Goal: Task Accomplishment & Management: Manage account settings

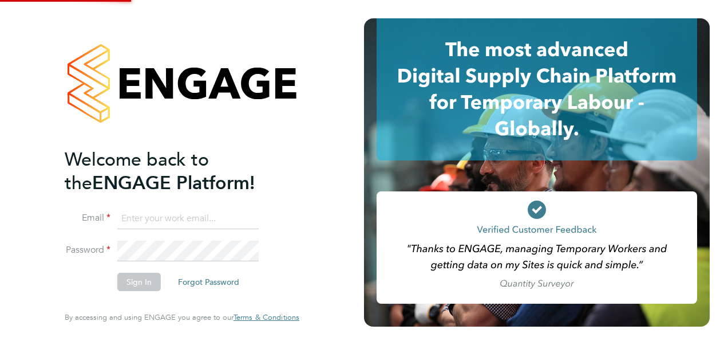
click at [153, 209] on input at bounding box center [187, 218] width 141 height 21
type input "yazmin.cole@prsjobs.com"
click at [117, 280] on button "Sign In" at bounding box center [138, 281] width 43 height 18
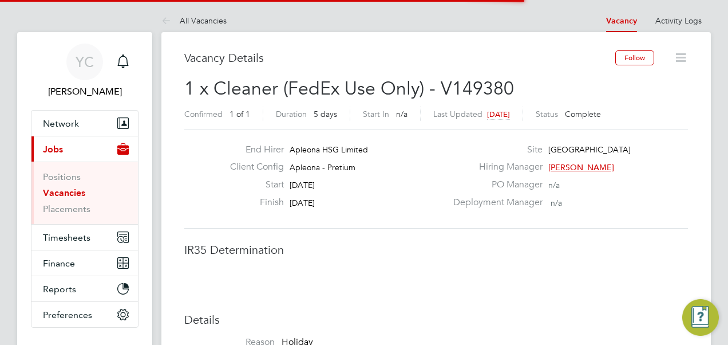
scroll to position [34, 80]
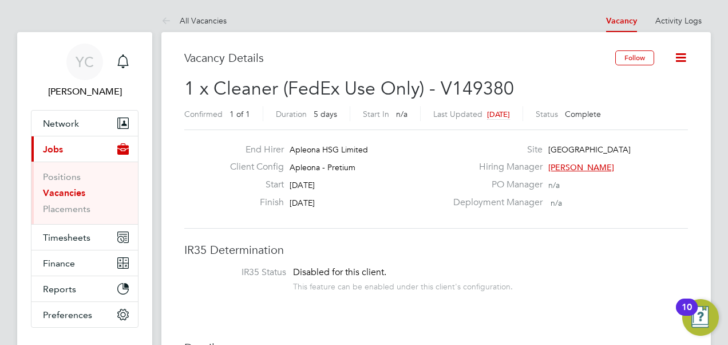
drag, startPoint x: 352, startPoint y: 204, endPoint x: 339, endPoint y: 208, distance: 13.8
click at [339, 208] on div "Finish [DATE]" at bounding box center [334, 205] width 226 height 18
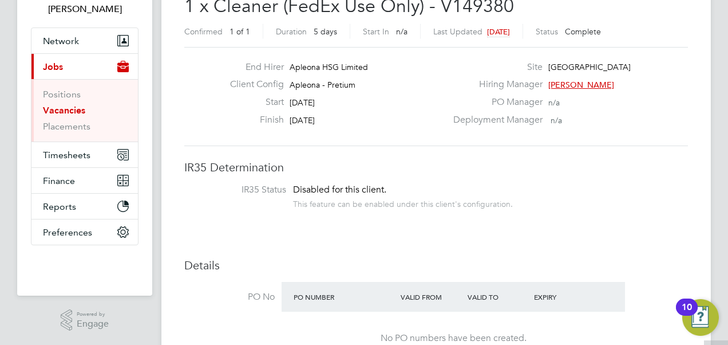
scroll to position [114, 0]
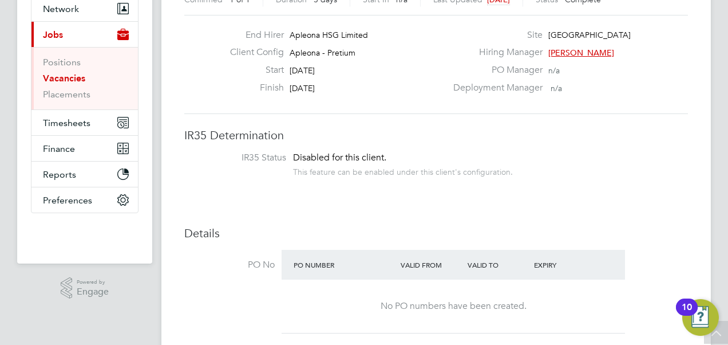
drag, startPoint x: 604, startPoint y: 215, endPoint x: 616, endPoint y: 215, distance: 12.0
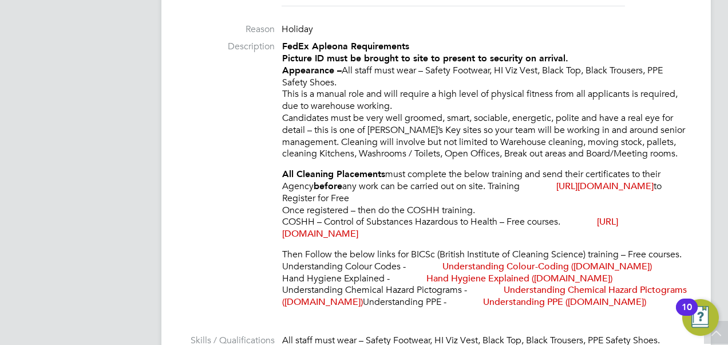
scroll to position [630, 0]
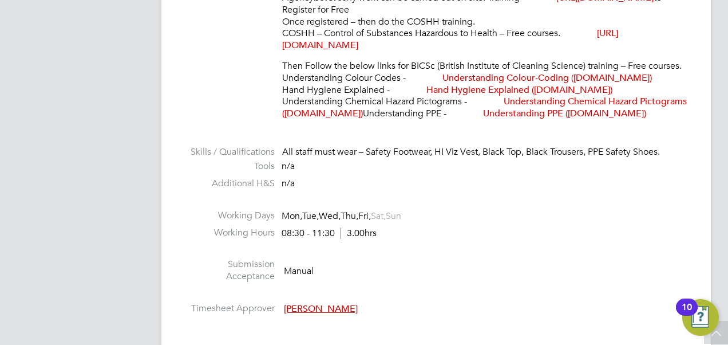
click at [491, 243] on li "Working Hours 08:30 - 11:30 3.00hrs" at bounding box center [436, 235] width 504 height 17
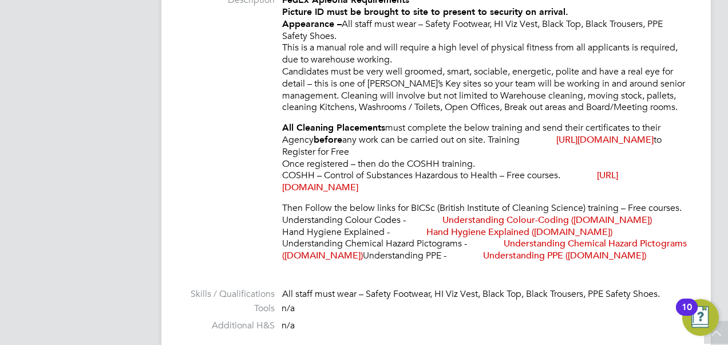
scroll to position [401, 0]
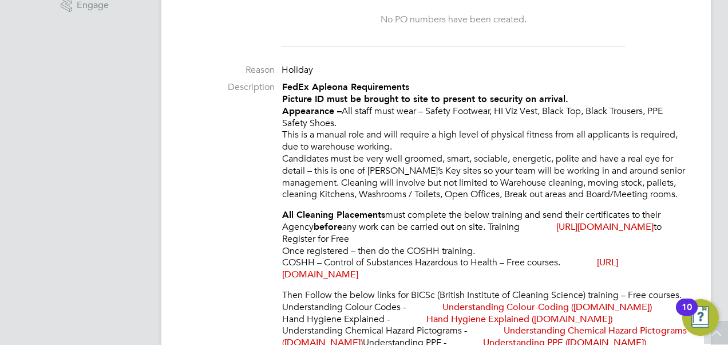
click at [325, 244] on p "All Cleaning Placements must complete the below training and send their certifi…" at bounding box center [485, 245] width 406 height 72
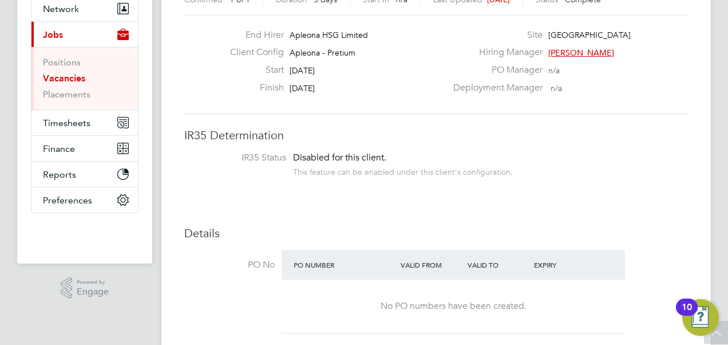
scroll to position [0, 0]
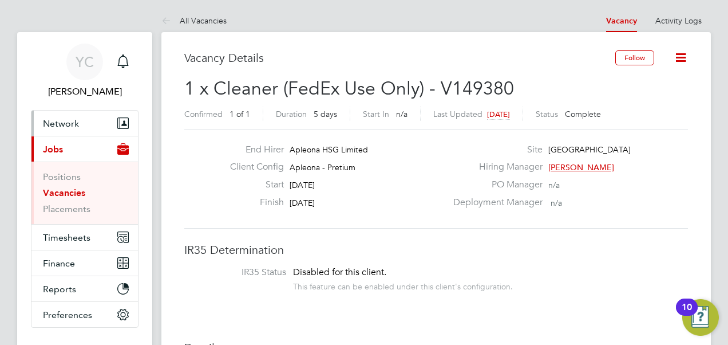
click at [60, 127] on span "Network" at bounding box center [61, 123] width 36 height 11
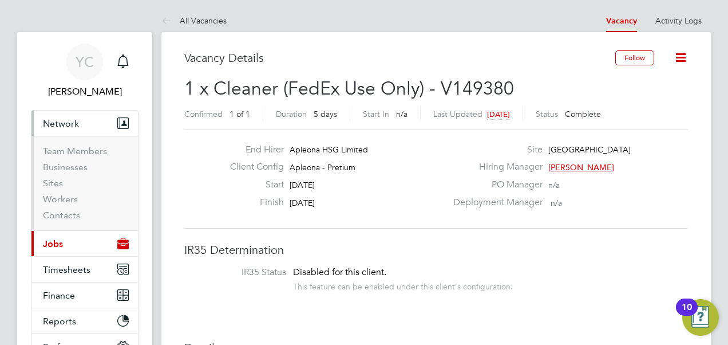
click at [72, 237] on button "Current page: Jobs" at bounding box center [84, 243] width 106 height 25
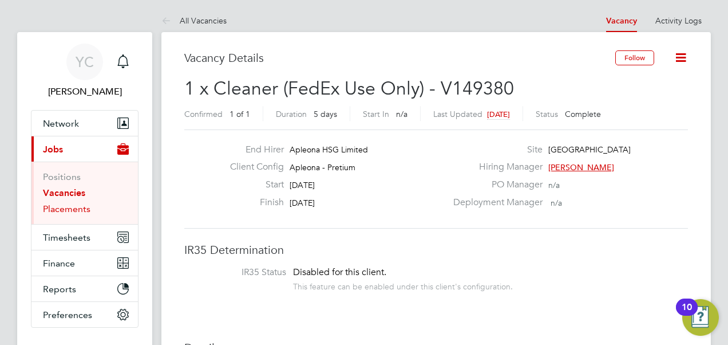
click at [59, 208] on link "Placements" at bounding box center [67, 208] width 48 height 11
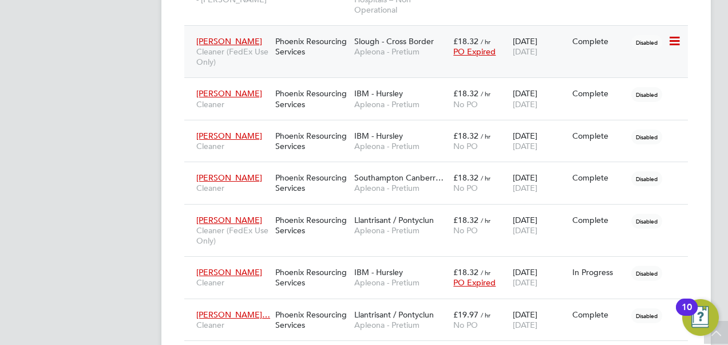
scroll to position [674, 0]
